Goal: Information Seeking & Learning: Learn about a topic

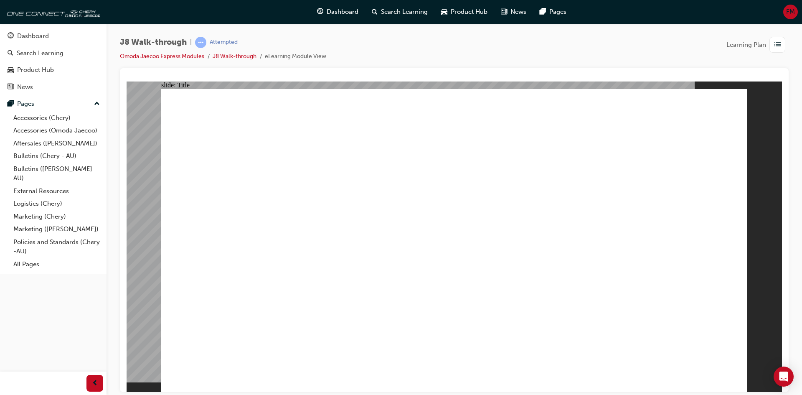
click at [116, 310] on div "J8 Walk-through | Attempted Omoda Jaecoo Express Modules J8 Walk-through eLearn…" at bounding box center [455, 198] width 696 height 351
click at [776, 41] on span "list-icon" at bounding box center [778, 45] width 6 height 10
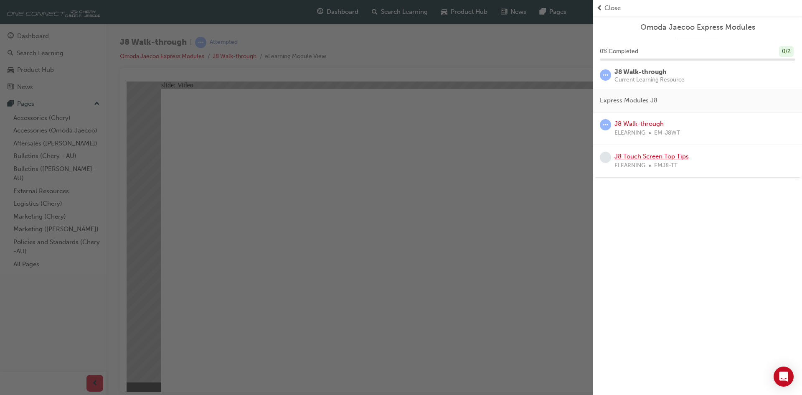
click at [636, 159] on link "J8 Touch Screen Top Tips" at bounding box center [652, 157] width 74 height 8
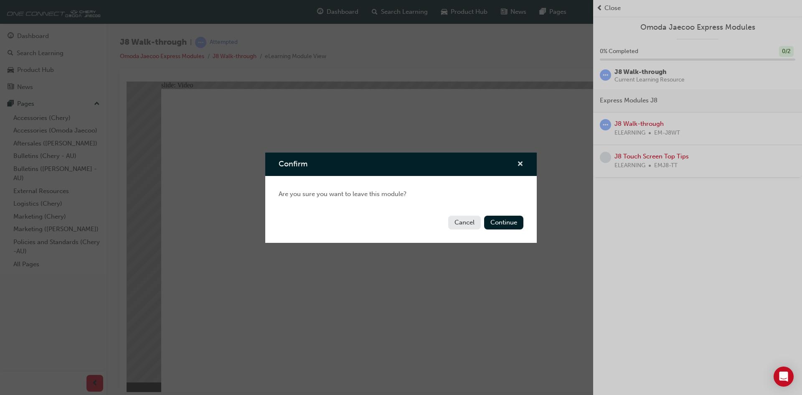
click at [521, 164] on span "cross-icon" at bounding box center [520, 165] width 6 height 8
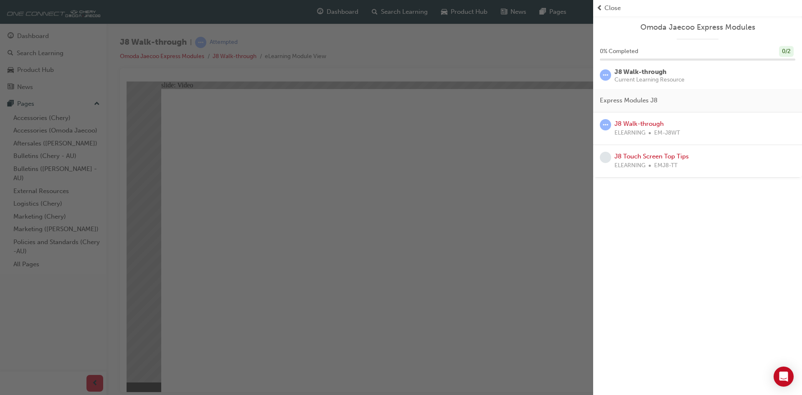
click at [605, 8] on span "Close" at bounding box center [613, 8] width 16 height 10
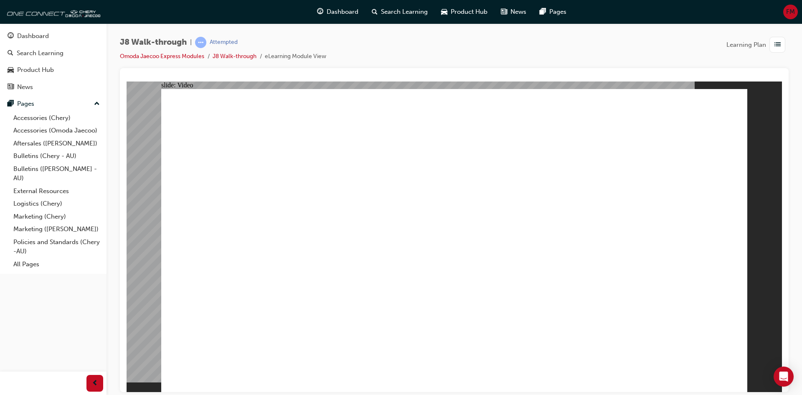
click at [98, 381] on span "prev-icon" at bounding box center [95, 383] width 6 height 10
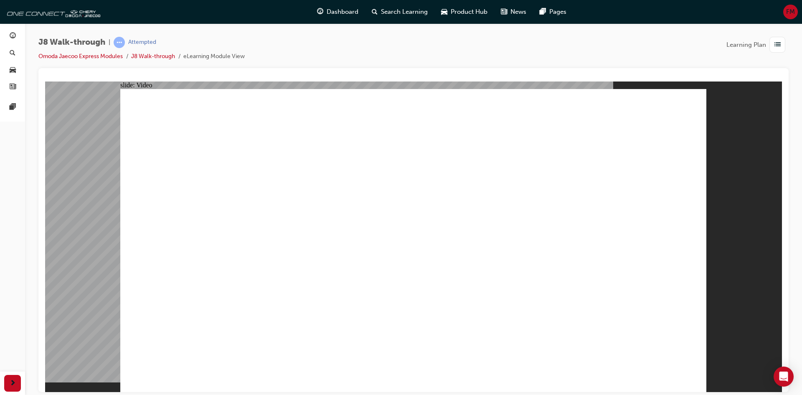
click at [731, 173] on div "slide: Video Walk-through guide J8 VIDEO Next Walk-through guide J8 VIDEO Next" at bounding box center [413, 236] width 737 height 310
click at [160, 57] on link "J8 Walk-through" at bounding box center [153, 56] width 44 height 7
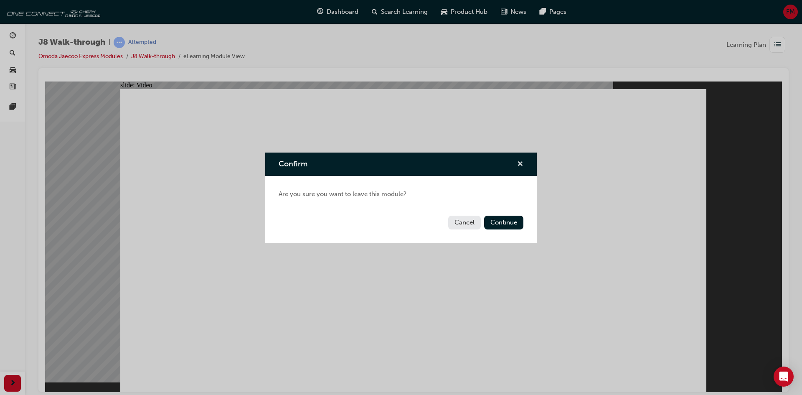
click at [520, 164] on span "cross-icon" at bounding box center [520, 165] width 6 height 8
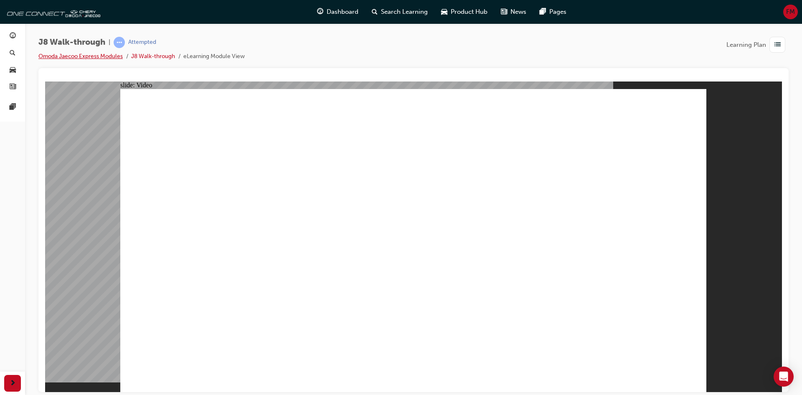
click at [51, 57] on link "Omoda Jaecoo Express Modules" at bounding box center [80, 56] width 84 height 7
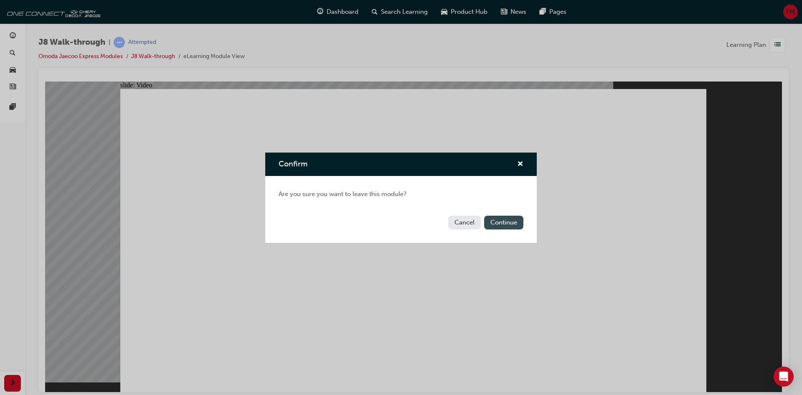
click at [498, 223] on button "Continue" at bounding box center [503, 223] width 39 height 14
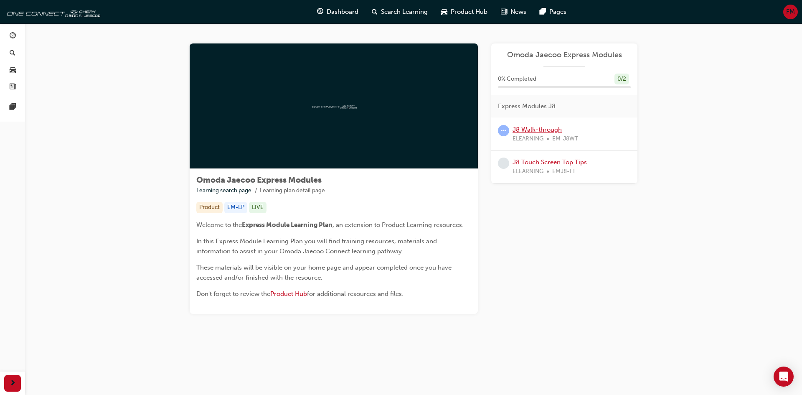
click at [534, 133] on link "J8 Walk-through" at bounding box center [537, 130] width 49 height 8
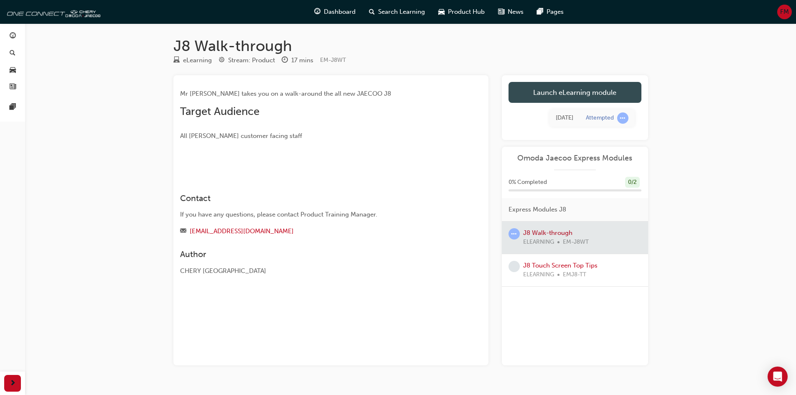
click at [556, 101] on link "Launch eLearning module" at bounding box center [574, 92] width 133 height 21
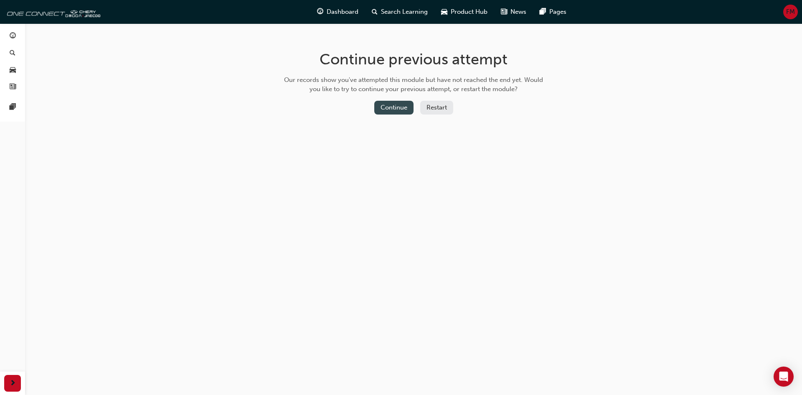
click at [399, 108] on button "Continue" at bounding box center [393, 108] width 39 height 14
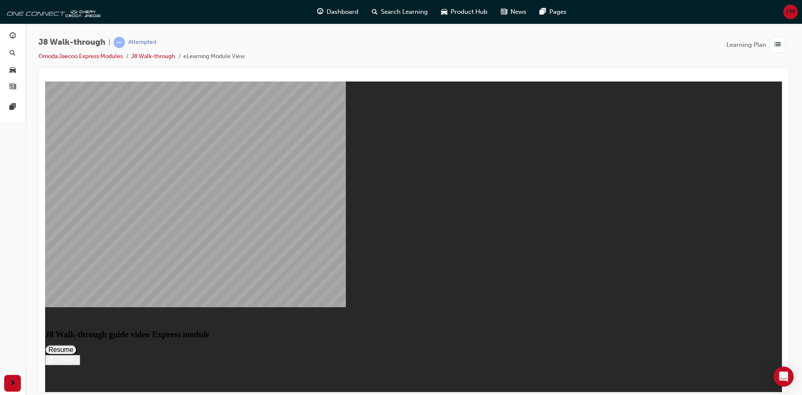
click at [77, 344] on button "Resume" at bounding box center [61, 349] width 32 height 10
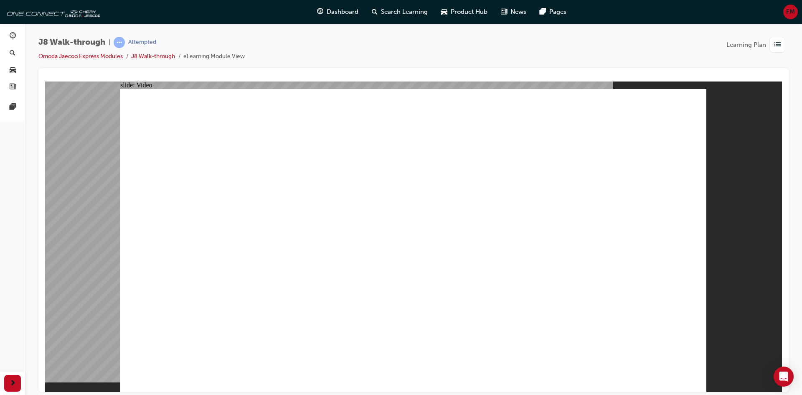
scroll to position [5, 0]
click at [15, 379] on span "next-icon" at bounding box center [13, 383] width 6 height 10
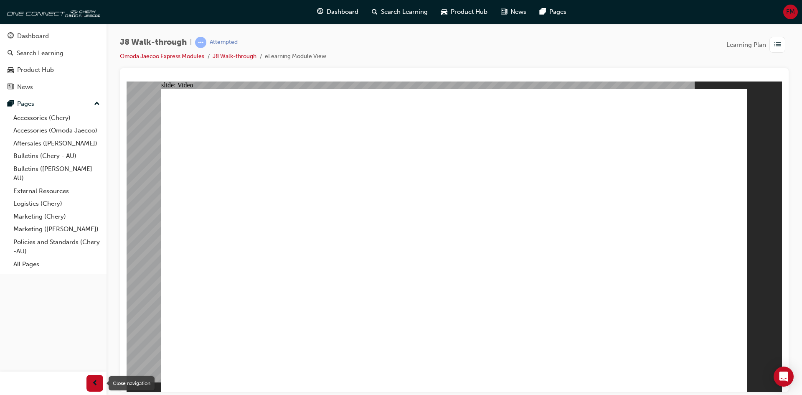
drag, startPoint x: 98, startPoint y: 389, endPoint x: 107, endPoint y: 292, distance: 97.3
click at [98, 389] on div "button" at bounding box center [94, 383] width 17 height 17
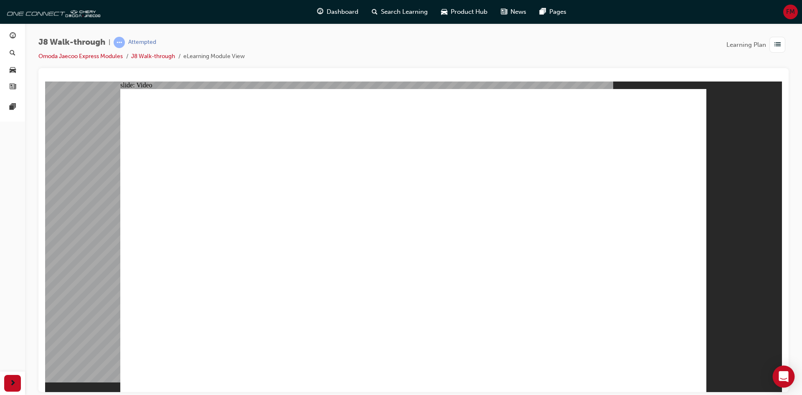
click at [780, 373] on icon "Open Intercom Messenger" at bounding box center [783, 376] width 11 height 11
click at [20, 36] on link "button" at bounding box center [12, 35] width 18 height 15
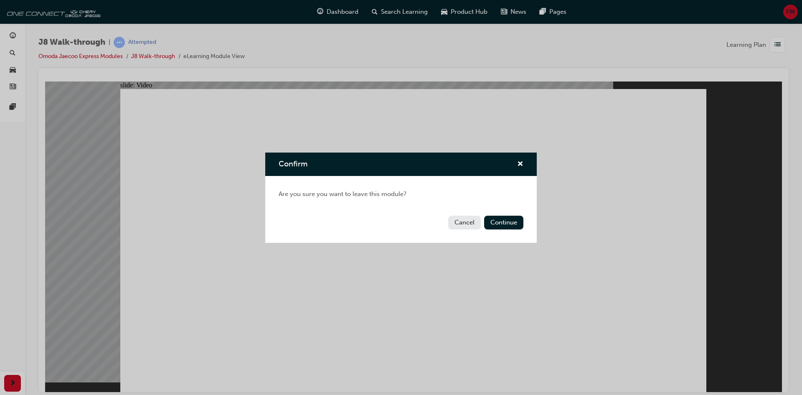
click at [524, 166] on div "Confirm" at bounding box center [401, 165] width 272 height 24
click at [519, 163] on span "cross-icon" at bounding box center [520, 165] width 6 height 8
